Goal: Task Accomplishment & Management: Use online tool/utility

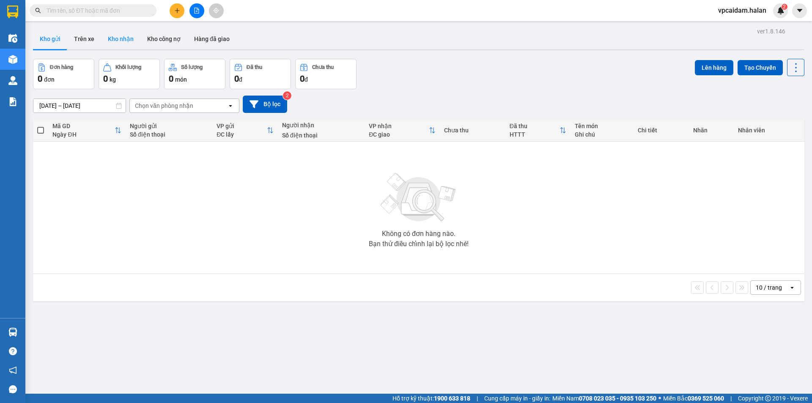
click at [118, 38] on button "Kho nhận" at bounding box center [120, 39] width 39 height 20
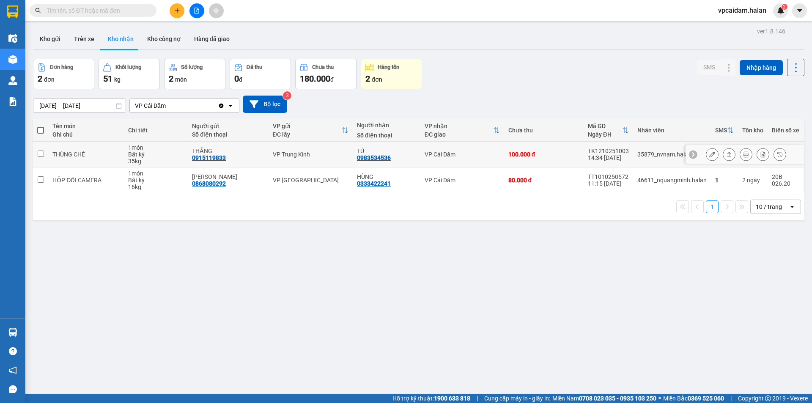
click at [709, 154] on icon at bounding box center [712, 154] width 6 height 6
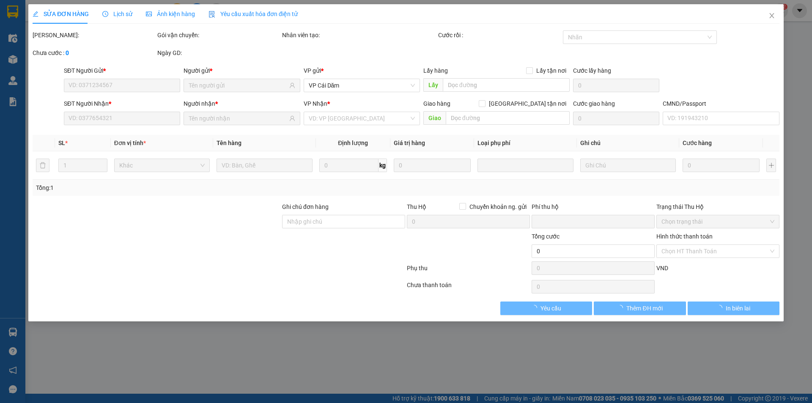
type input "0915119833"
type input "THẮNG"
type input "0983534536"
type input "TÚ"
type input "0"
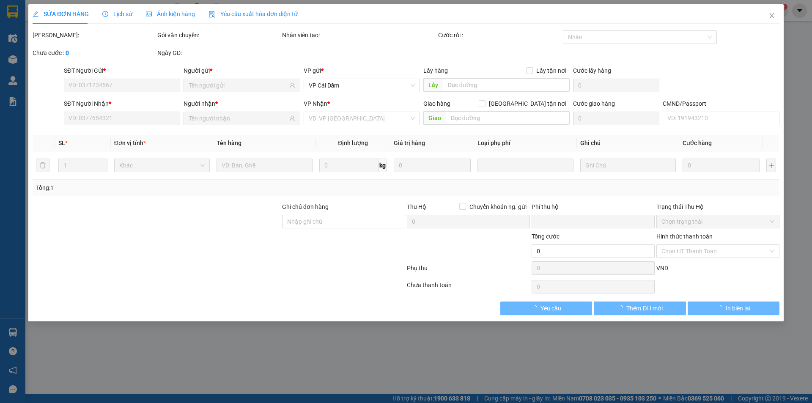
type input "100.000"
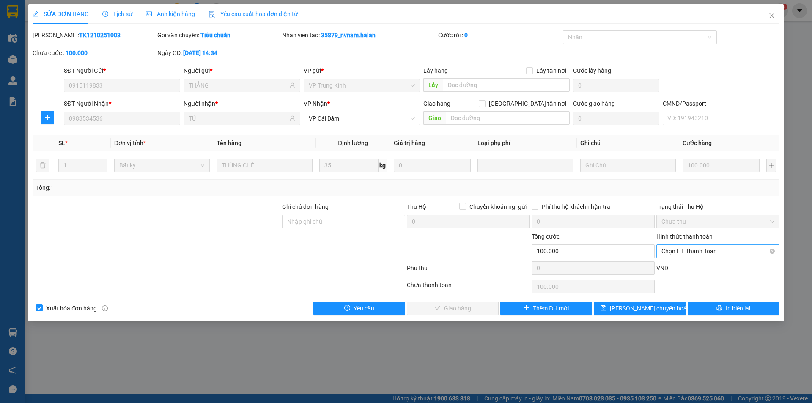
click at [709, 249] on span "Chọn HT Thanh Toán" at bounding box center [718, 251] width 113 height 13
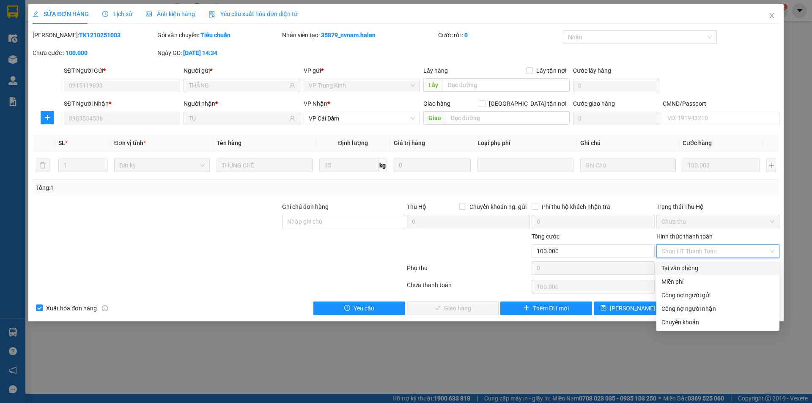
drag, startPoint x: 690, startPoint y: 268, endPoint x: 558, endPoint y: 282, distance: 132.7
click at [690, 268] on div "Tại văn phòng" at bounding box center [718, 268] width 113 height 9
type input "0"
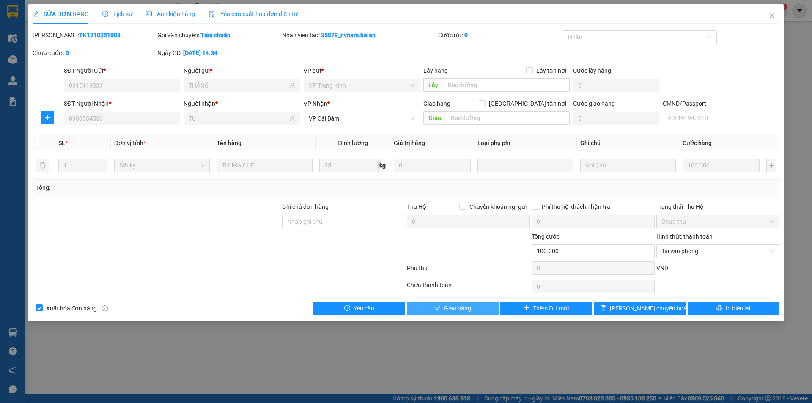
click at [452, 312] on span "Giao hàng" at bounding box center [457, 308] width 27 height 9
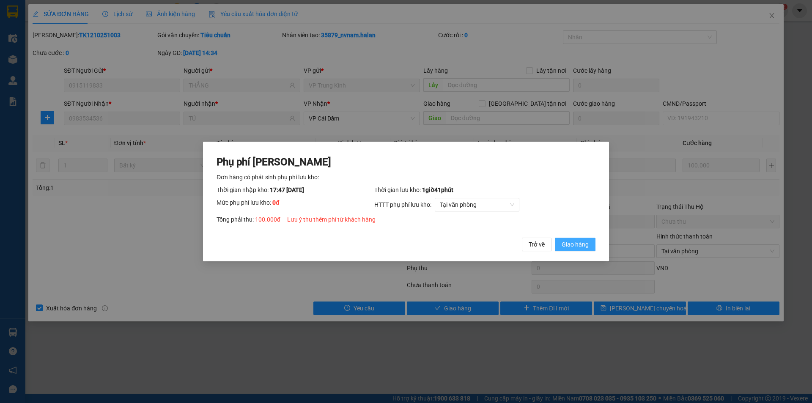
click at [581, 242] on span "Giao hàng" at bounding box center [575, 244] width 27 height 9
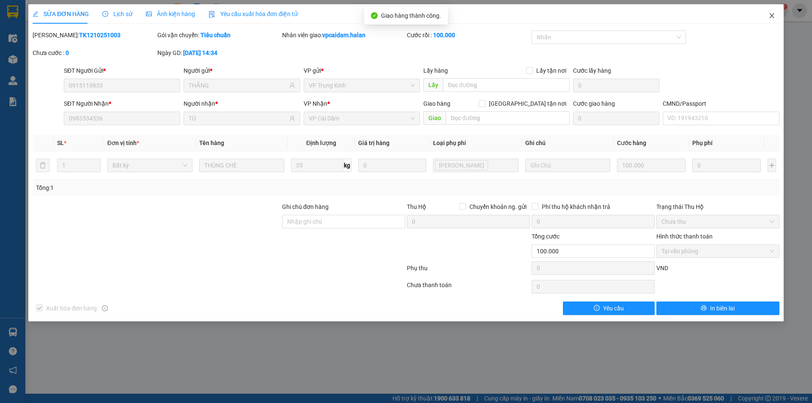
click at [774, 12] on span "Close" at bounding box center [772, 16] width 24 height 24
